Goal: Task Accomplishment & Management: Use online tool/utility

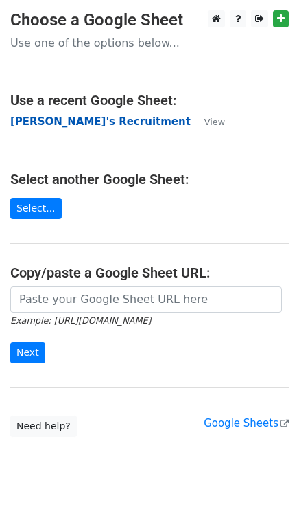
click at [71, 122] on strong "Nanda's Recruitment" at bounding box center [100, 121] width 181 height 12
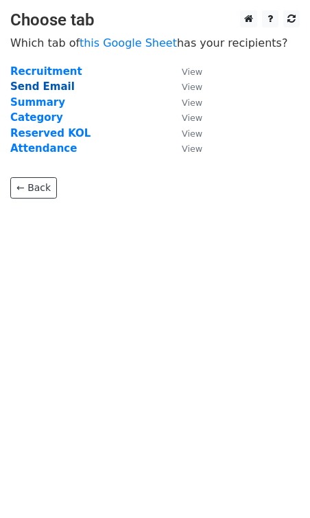
click at [41, 88] on strong "Send Email" at bounding box center [42, 86] width 65 height 12
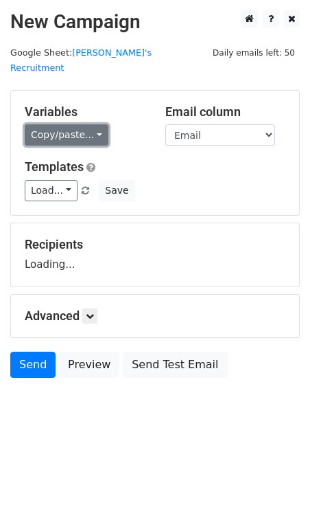
click at [70, 126] on link "Copy/paste..." at bounding box center [67, 134] width 84 height 21
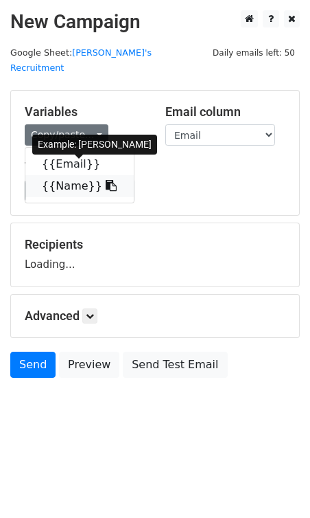
click at [84, 175] on link "{{Name}}" at bounding box center [79, 186] width 109 height 22
